Goal: Information Seeking & Learning: Learn about a topic

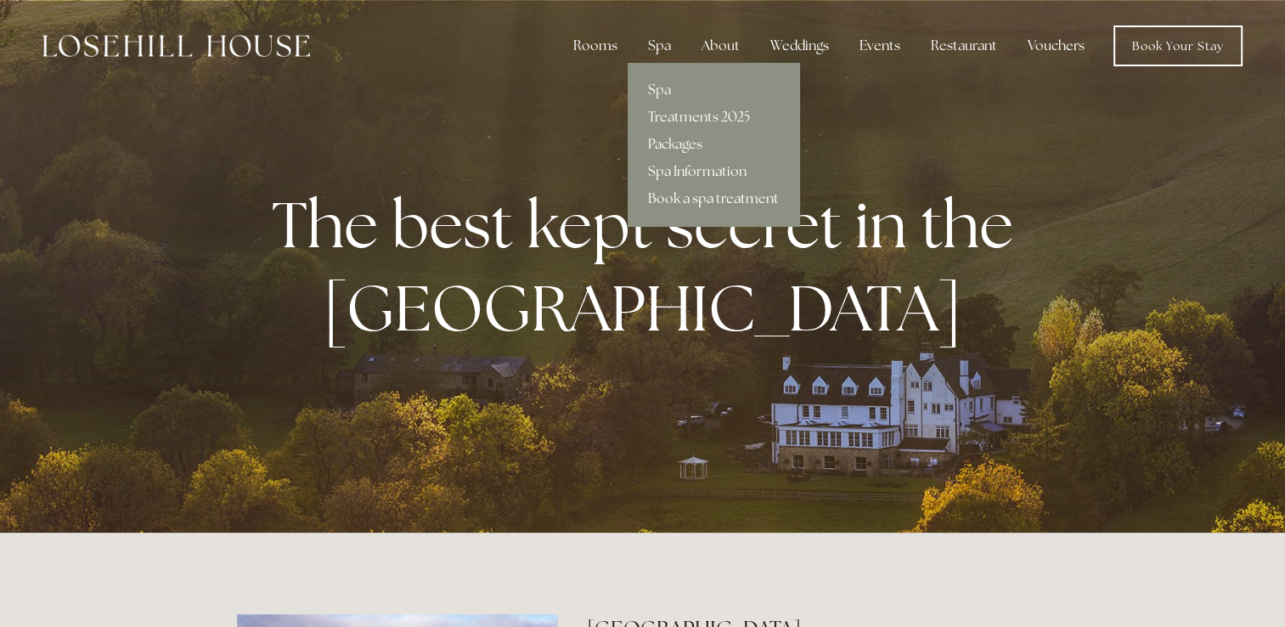
click at [685, 190] on link "Book a spa treatment" at bounding box center [714, 198] width 172 height 27
click at [710, 164] on link "Spa Information" at bounding box center [714, 171] width 172 height 27
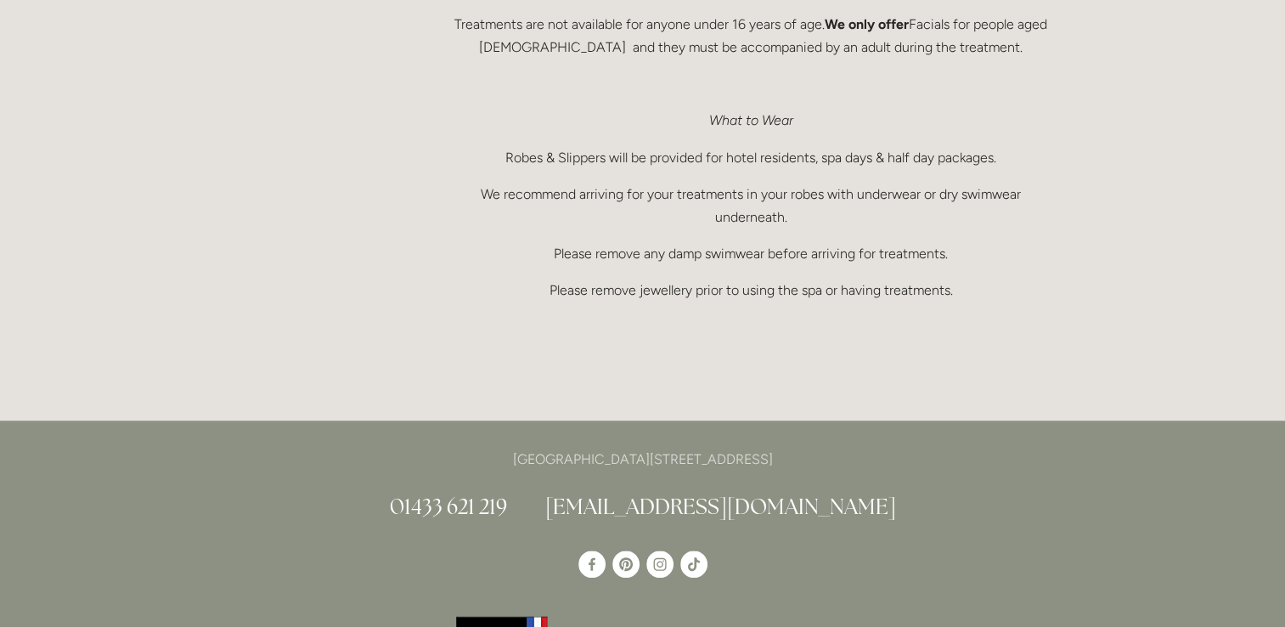
scroll to position [1301, 0]
